Goal: Contribute content: Add original content to the website for others to see

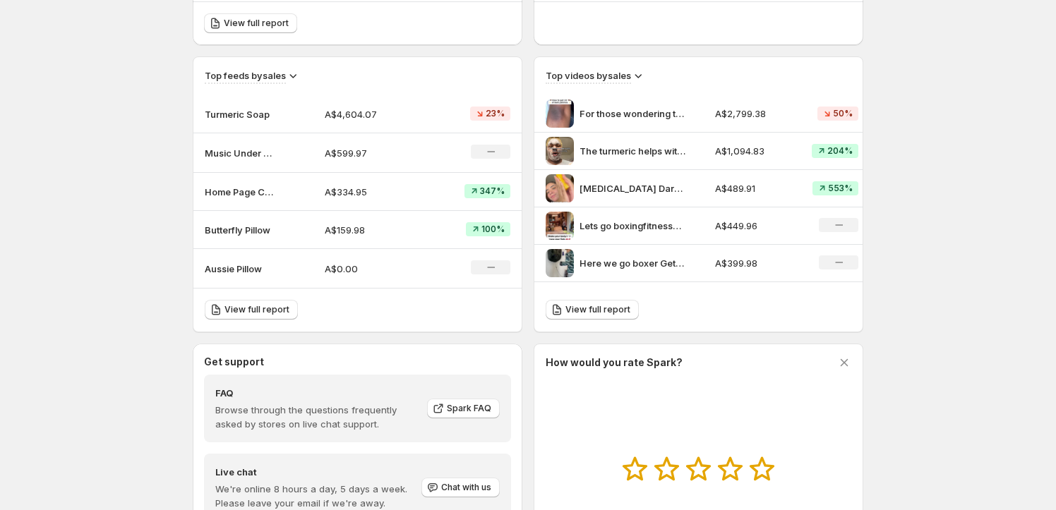
scroll to position [449, 0]
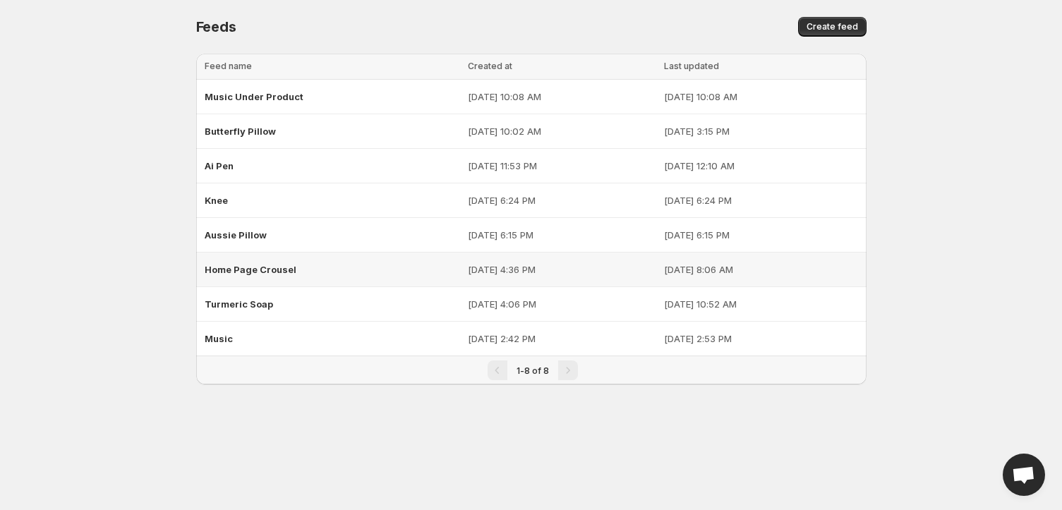
click at [318, 267] on div "Home Page Crousel" at bounding box center [332, 269] width 255 height 25
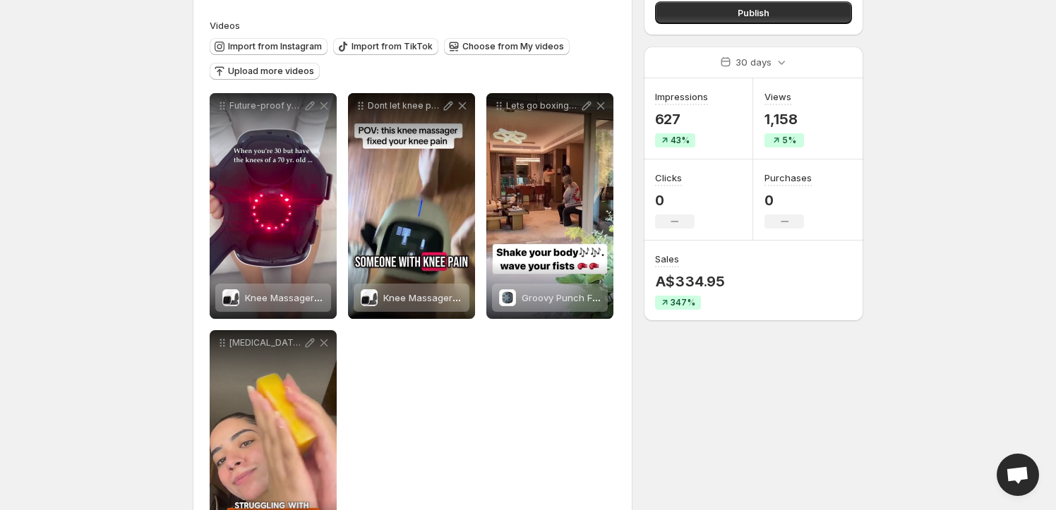
scroll to position [13, 0]
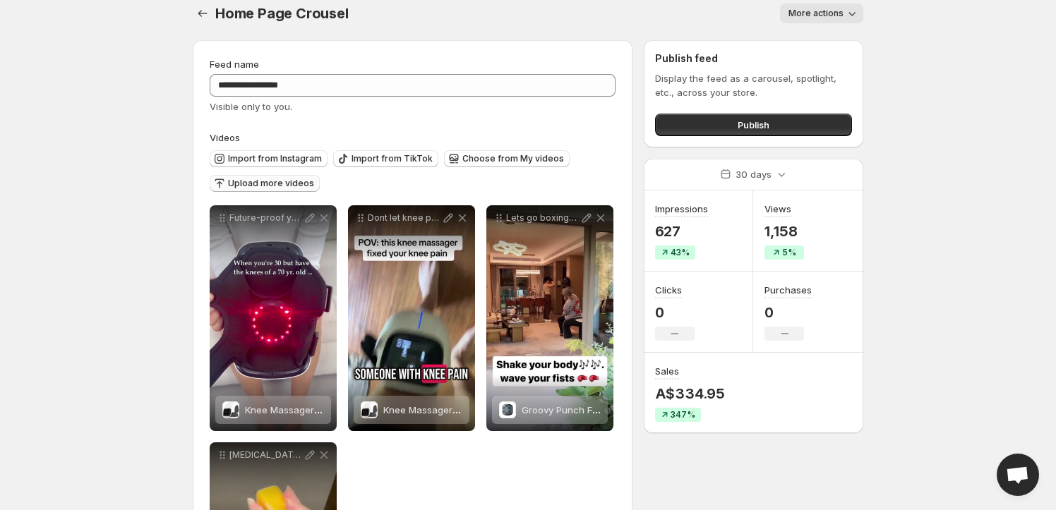
click at [282, 186] on span "Upload more videos" at bounding box center [271, 183] width 86 height 11
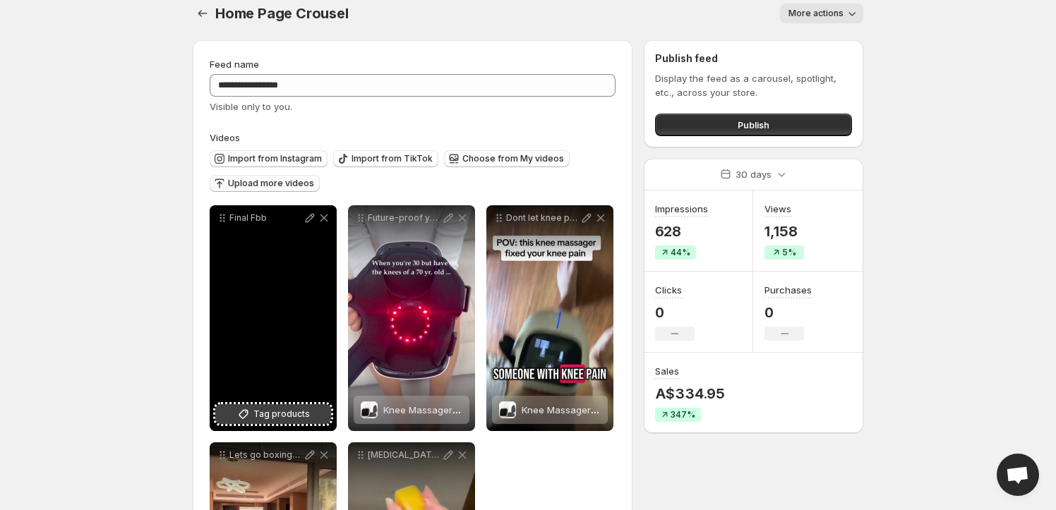
click at [258, 414] on span "Tag products" at bounding box center [281, 414] width 56 height 14
click at [280, 416] on span "Tag products" at bounding box center [281, 414] width 56 height 14
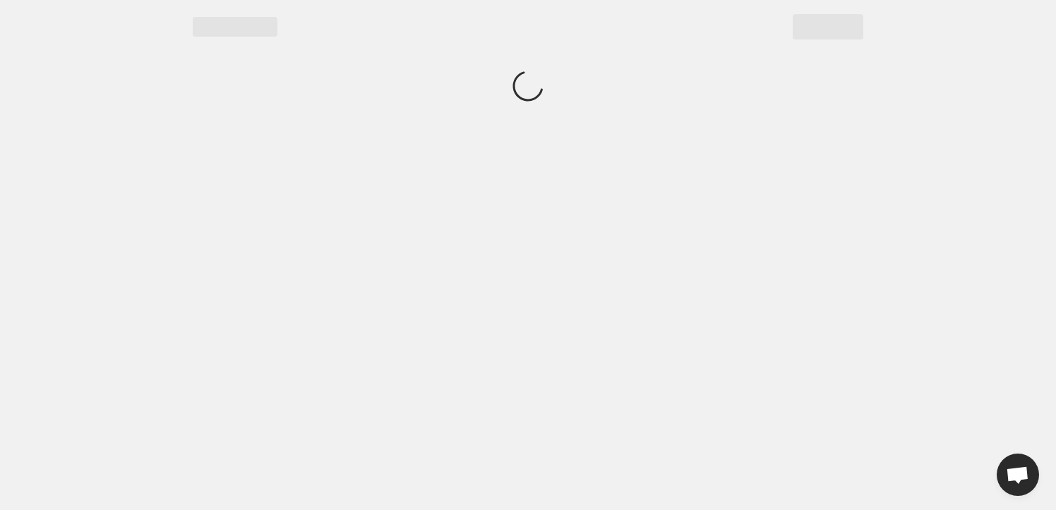
scroll to position [0, 0]
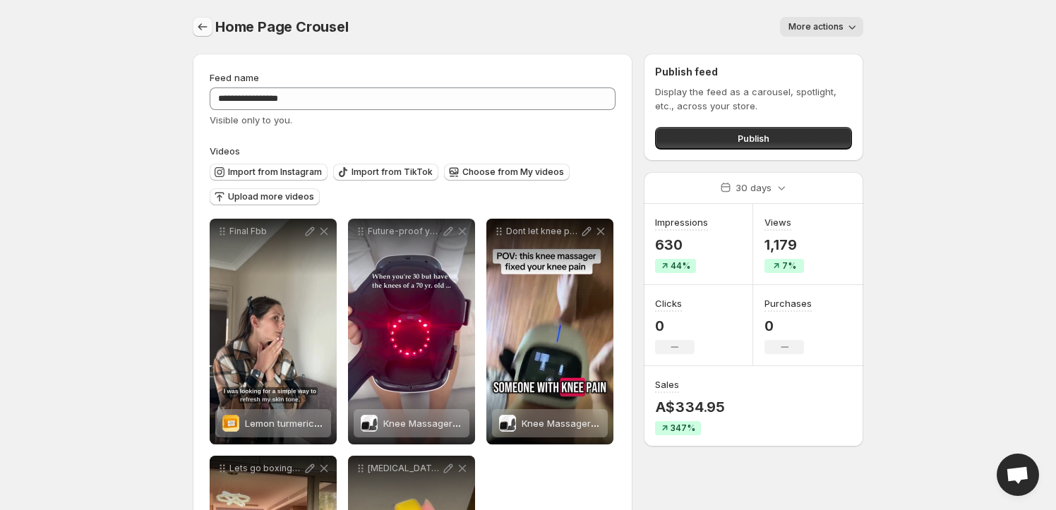
click at [204, 26] on icon "Settings" at bounding box center [202, 27] width 14 height 14
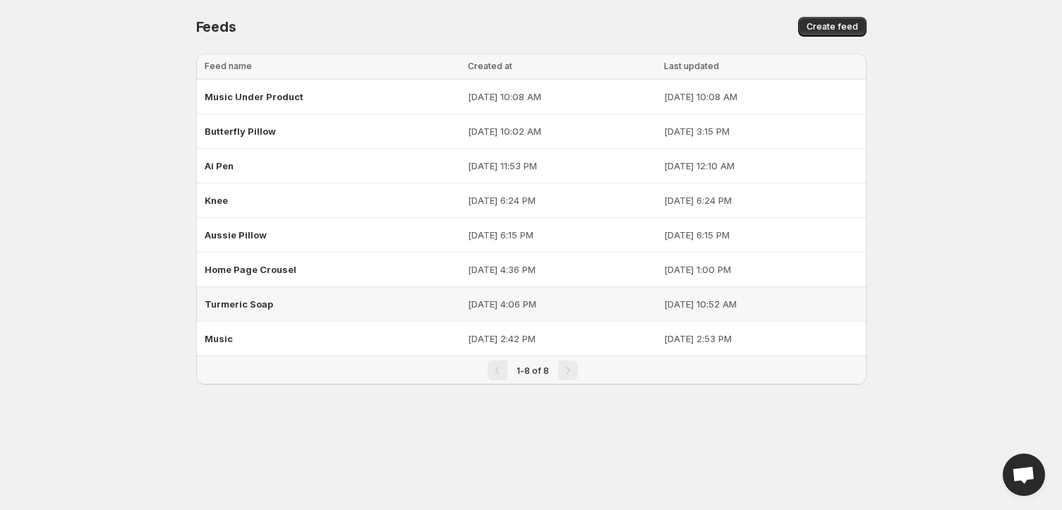
click at [278, 296] on div "Turmeric Soap" at bounding box center [332, 303] width 255 height 25
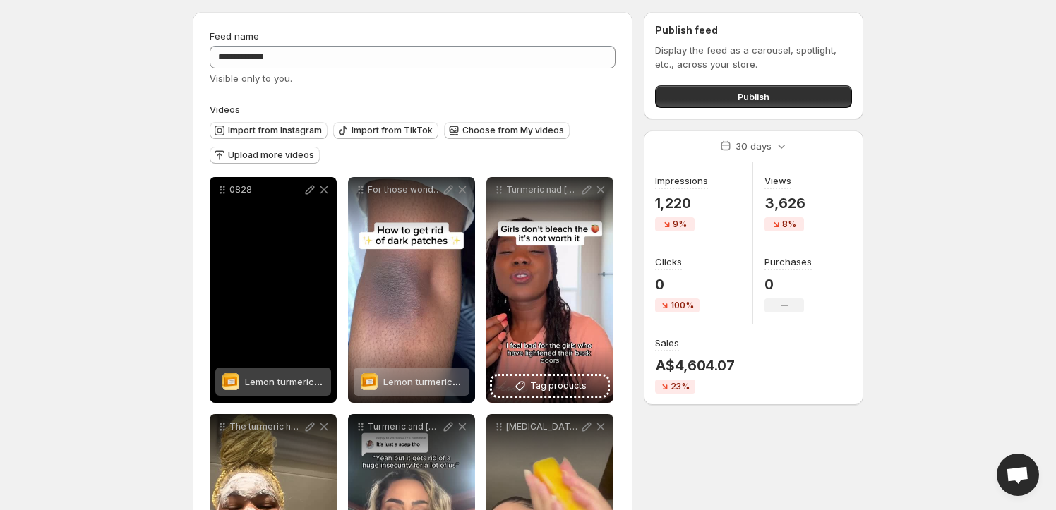
scroll to position [64, 0]
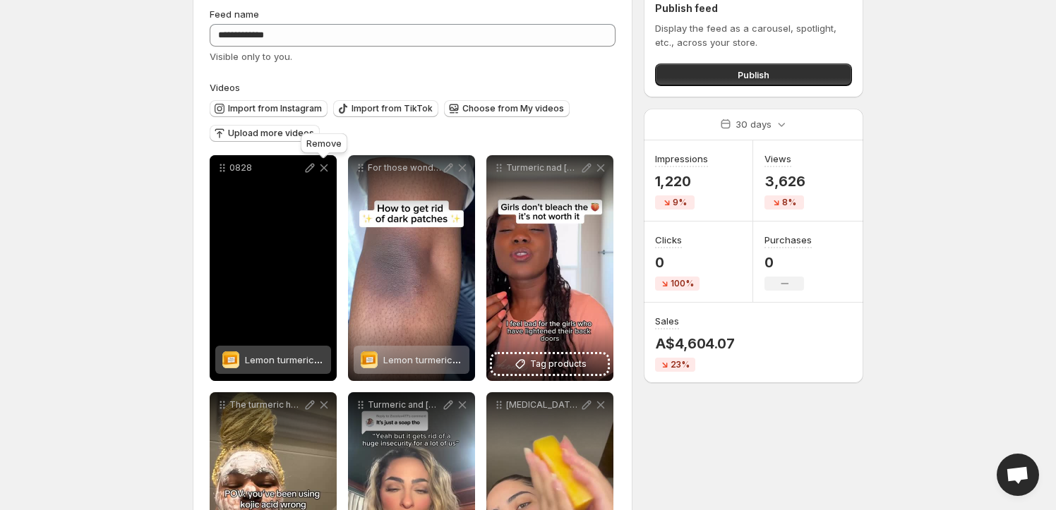
click at [324, 167] on icon at bounding box center [324, 168] width 14 height 14
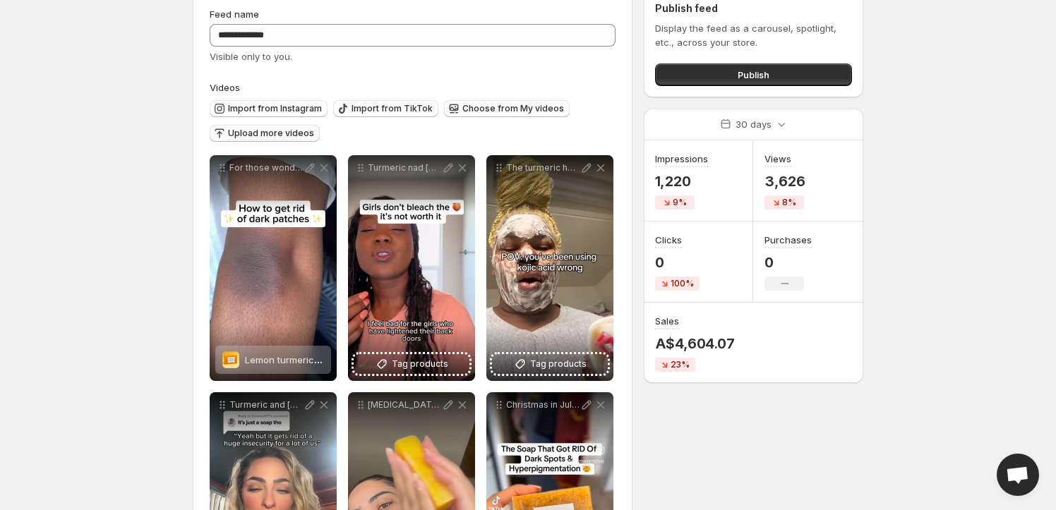
click at [249, 133] on span "Upload more videos" at bounding box center [271, 133] width 86 height 11
